Goal: Task Accomplishment & Management: Complete application form

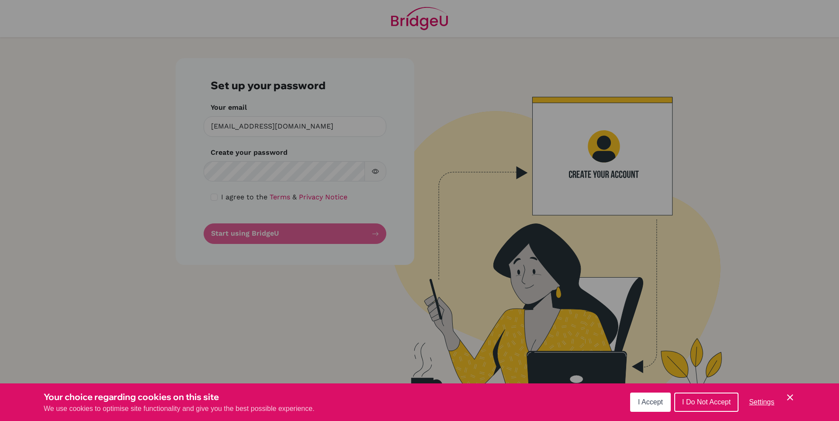
click at [657, 400] on span "I Accept" at bounding box center [650, 401] width 25 height 7
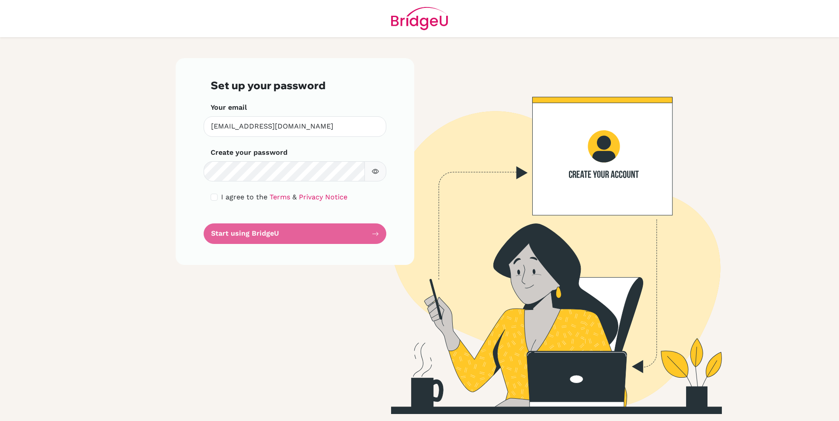
click at [375, 174] on icon "button" at bounding box center [375, 171] width 7 height 7
click at [215, 198] on input "checkbox" at bounding box center [214, 197] width 7 height 7
checkbox input "true"
click at [252, 234] on button "Start using BridgeU" at bounding box center [295, 233] width 183 height 21
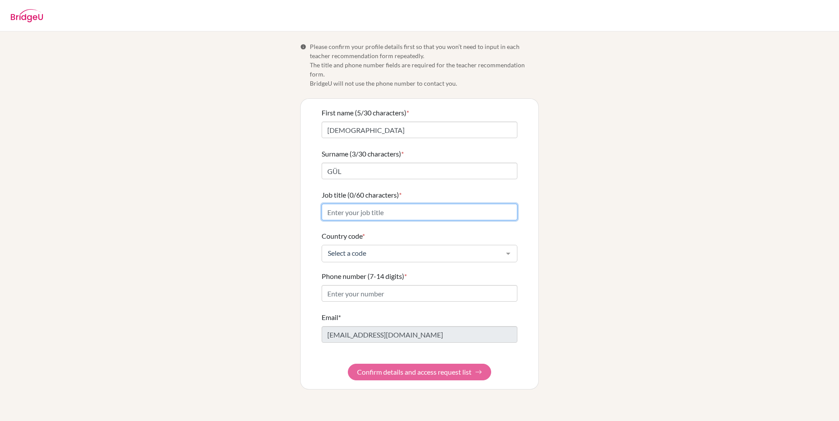
click at [378, 204] on input "Job title (0/60 characters) *" at bounding box center [420, 212] width 196 height 17
type input "Physics Teacher"
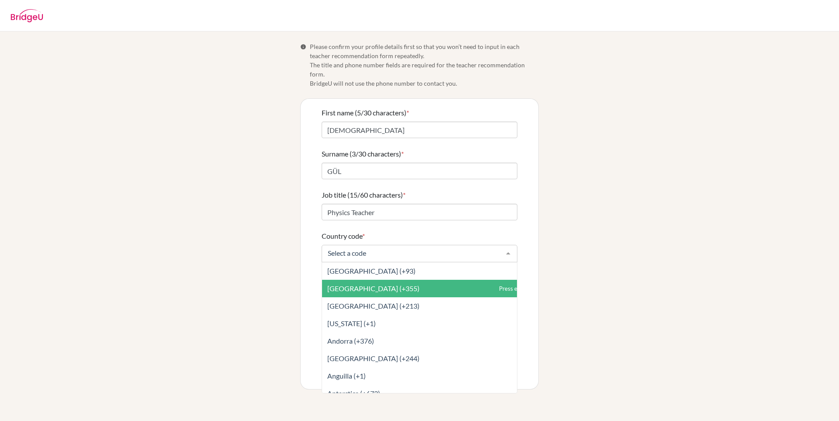
type input "t"
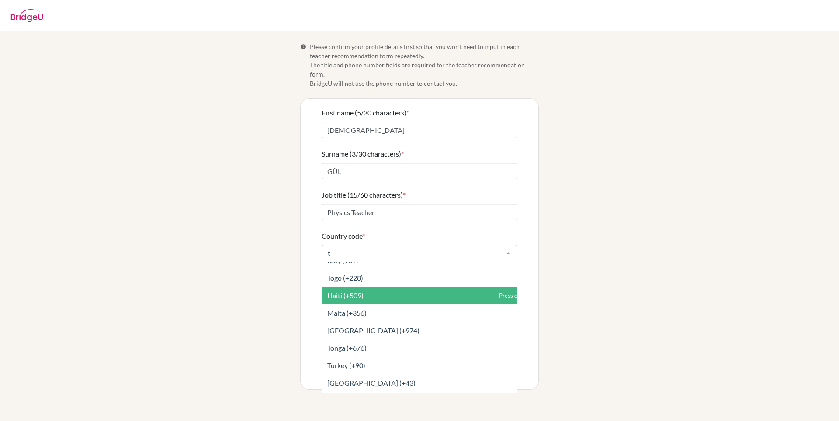
scroll to position [44, 0]
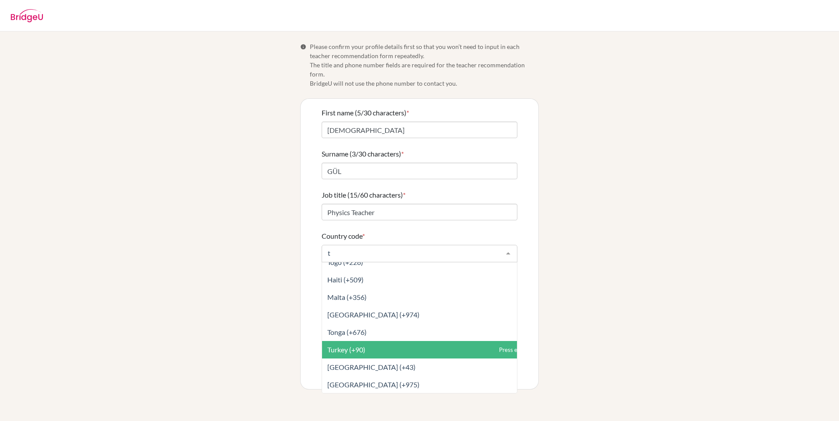
click at [362, 345] on span "Turkey (+90)" at bounding box center [346, 349] width 38 height 8
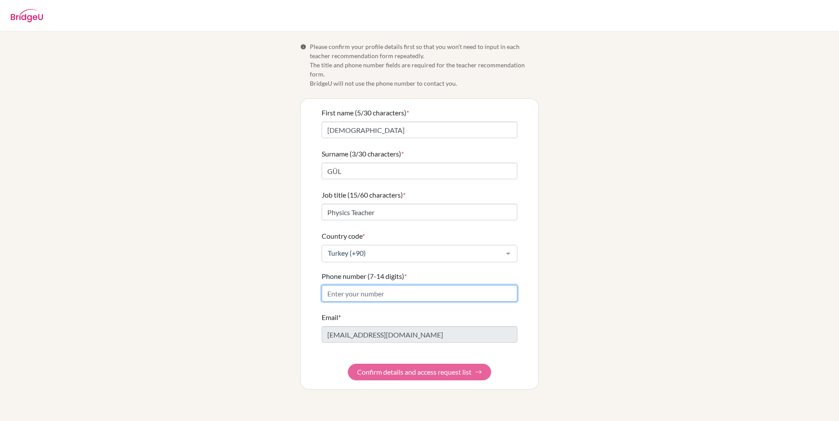
click at [351, 285] on input "Phone number (7-14 digits) *" at bounding box center [420, 293] width 196 height 17
type input "5326073583"
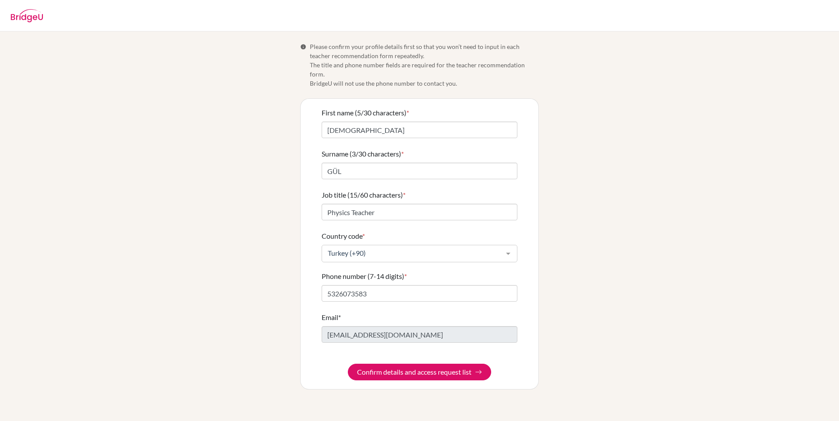
click at [312, 309] on div "First name (5/30 characters) * Vedat Surname (3/30 characters) * GÜL Job title …" at bounding box center [420, 244] width 238 height 290
click at [433, 364] on button "Confirm details and access request list" at bounding box center [419, 372] width 143 height 17
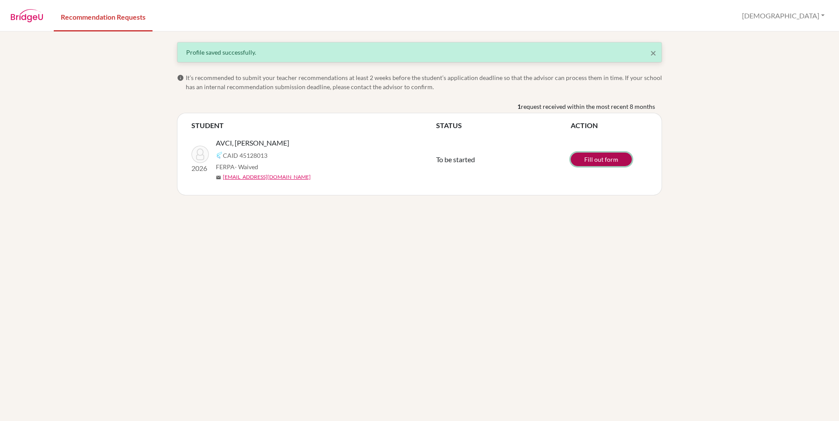
click at [597, 161] on link "Fill out form" at bounding box center [601, 160] width 61 height 14
click at [604, 159] on link "Fill out form" at bounding box center [601, 160] width 61 height 14
